Goal: Complete application form

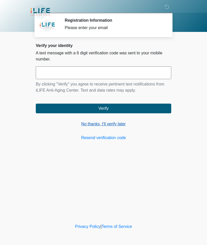
click at [106, 126] on link "No thanks, I'll verify later" at bounding box center [103, 124] width 135 height 6
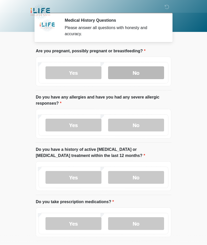
click at [145, 69] on label "No" at bounding box center [136, 72] width 56 height 13
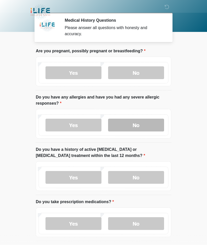
click at [136, 122] on label "No" at bounding box center [136, 125] width 56 height 13
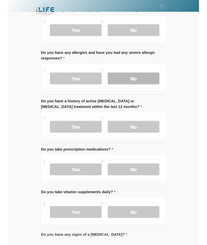
scroll to position [60, 0]
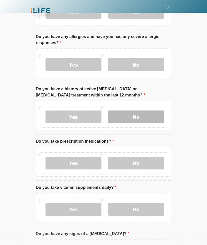
click at [138, 111] on label "No" at bounding box center [136, 116] width 56 height 13
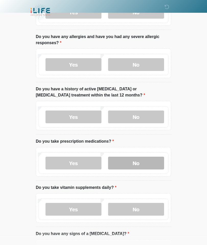
click at [137, 163] on label "No" at bounding box center [136, 163] width 56 height 13
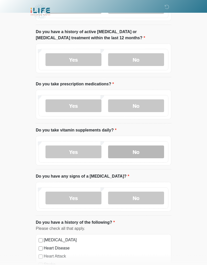
click at [137, 154] on label "No" at bounding box center [136, 152] width 56 height 13
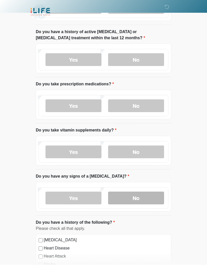
click at [136, 196] on label "No" at bounding box center [136, 198] width 56 height 13
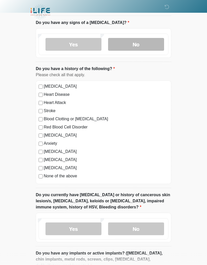
scroll to position [271, 0]
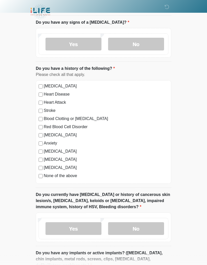
click at [61, 174] on label "None of the above" at bounding box center [106, 176] width 124 height 6
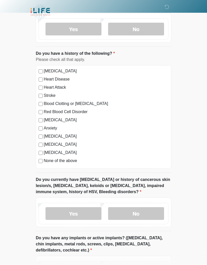
scroll to position [339, 0]
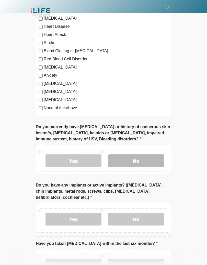
click at [139, 156] on label "No" at bounding box center [136, 161] width 56 height 13
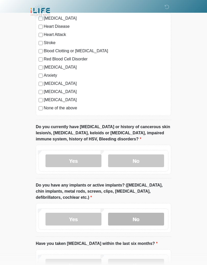
click at [142, 215] on label "No" at bounding box center [136, 219] width 56 height 13
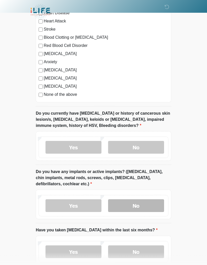
scroll to position [397, 0]
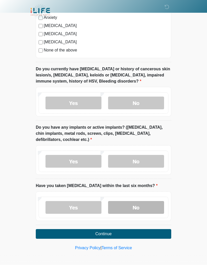
click at [134, 201] on label "No" at bounding box center [136, 207] width 56 height 13
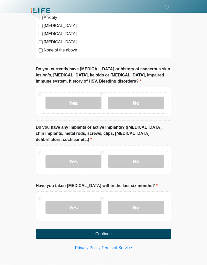
click at [101, 233] on button "Continue" at bounding box center [103, 234] width 135 height 10
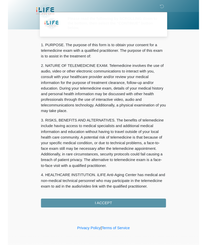
scroll to position [7, 0]
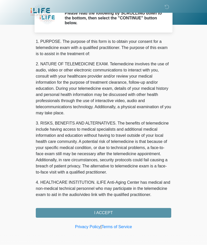
click at [104, 212] on div "1. PURPOSE. The purpose of this form is to obtain your consent for a telemedici…" at bounding box center [103, 128] width 135 height 179
click at [113, 208] on div "1. PURPOSE. The purpose of this form is to obtain your consent for a telemedici…" at bounding box center [103, 128] width 135 height 179
click at [106, 213] on div "1. PURPOSE. The purpose of this form is to obtain your consent for a telemedici…" at bounding box center [103, 128] width 135 height 179
click at [110, 211] on div "1. PURPOSE. The purpose of this form is to obtain your consent for a telemedici…" at bounding box center [103, 128] width 135 height 179
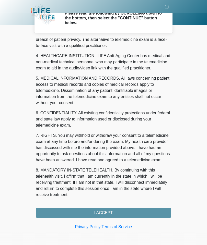
click at [102, 210] on div "1. PURPOSE. The purpose of this form is to obtain your consent for a telemedici…" at bounding box center [103, 128] width 135 height 179
click at [103, 210] on div "1. PURPOSE. The purpose of this form is to obtain your consent for a telemedici…" at bounding box center [103, 128] width 135 height 179
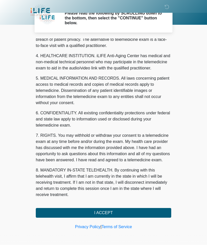
scroll to position [133, 0]
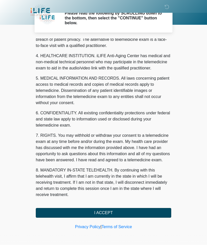
click at [105, 211] on button "I ACCEPT" at bounding box center [103, 213] width 135 height 10
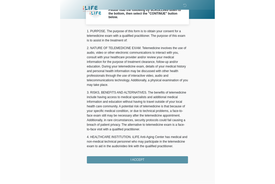
scroll to position [0, 0]
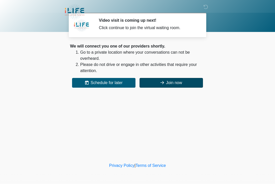
click at [182, 78] on button "Join now" at bounding box center [171, 83] width 63 height 10
